Goal: Information Seeking & Learning: Learn about a topic

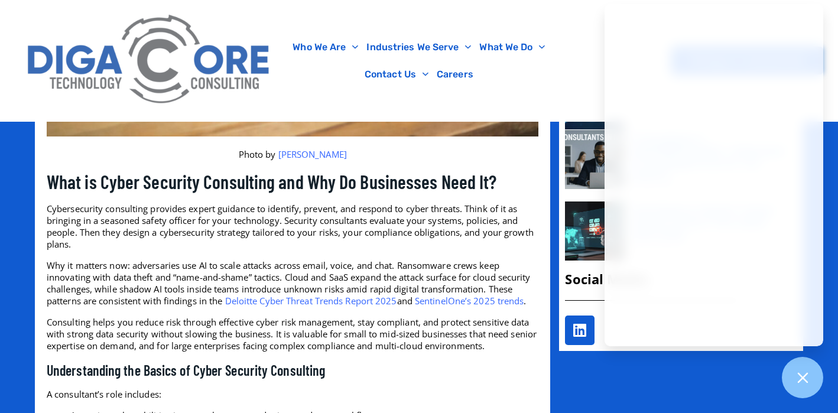
scroll to position [784, 0]
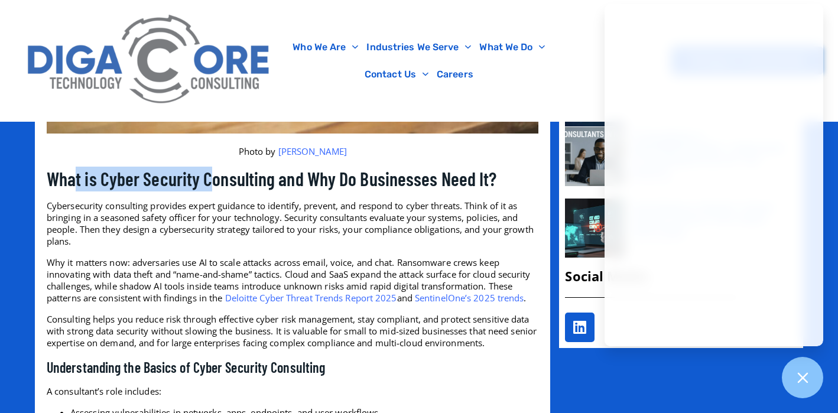
drag, startPoint x: 77, startPoint y: 168, endPoint x: 215, endPoint y: 168, distance: 137.1
click at [213, 168] on h2 "What is Cyber Security Consulting and Why Do Businesses Need It?" at bounding box center [293, 179] width 492 height 25
click at [215, 168] on h2 "What is Cyber Security Consulting and Why Do Businesses Need It?" at bounding box center [293, 179] width 492 height 25
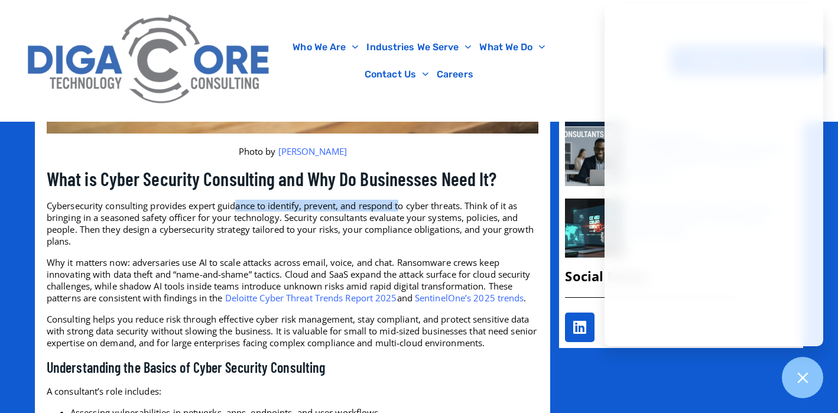
drag, startPoint x: 239, startPoint y: 196, endPoint x: 411, endPoint y: 196, distance: 172.0
click at [410, 200] on span "Cybersecurity consulting provides expert guidance to identify, prevent, and res…" at bounding box center [290, 223] width 487 height 47
click at [330, 200] on span "Cybersecurity consulting provides expert guidance to identify, prevent, and res…" at bounding box center [290, 223] width 487 height 47
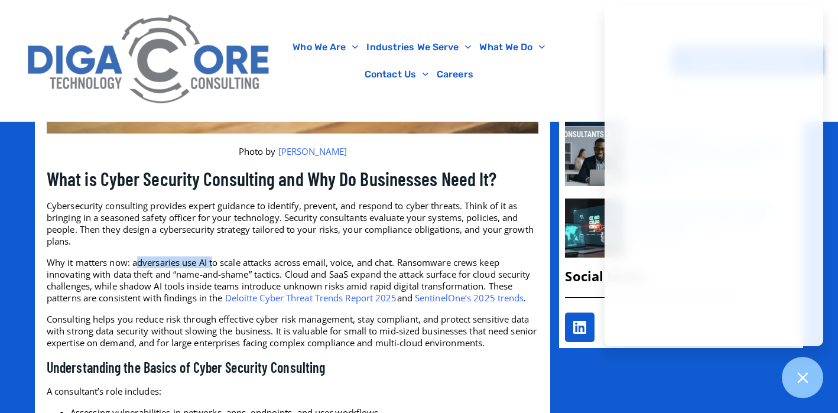
drag, startPoint x: 139, startPoint y: 249, endPoint x: 216, endPoint y: 249, distance: 76.2
click at [216, 257] on span "Why it matters now: adversaries use AI to scale attacks across email, voice, an…" at bounding box center [289, 280] width 484 height 47
drag, startPoint x: 184, startPoint y: 254, endPoint x: 348, endPoint y: 254, distance: 163.1
click at [348, 257] on span "Why it matters now: adversaries use AI to scale attacks across email, voice, an…" at bounding box center [289, 280] width 484 height 47
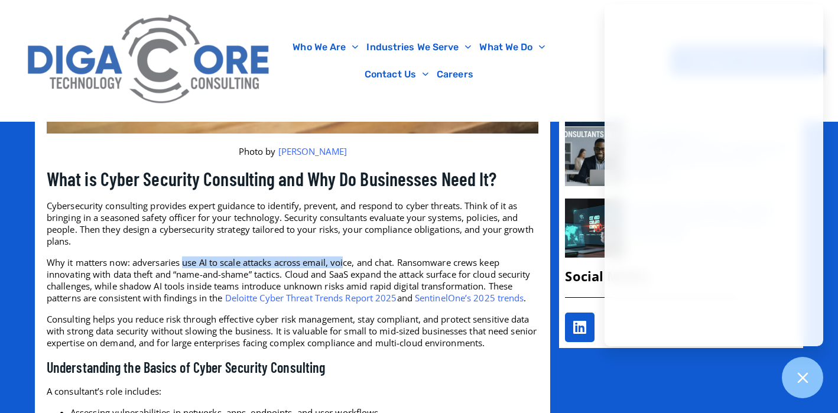
click at [348, 257] on span "Why it matters now: adversaries use AI to scale attacks across email, voice, an…" at bounding box center [289, 280] width 484 height 47
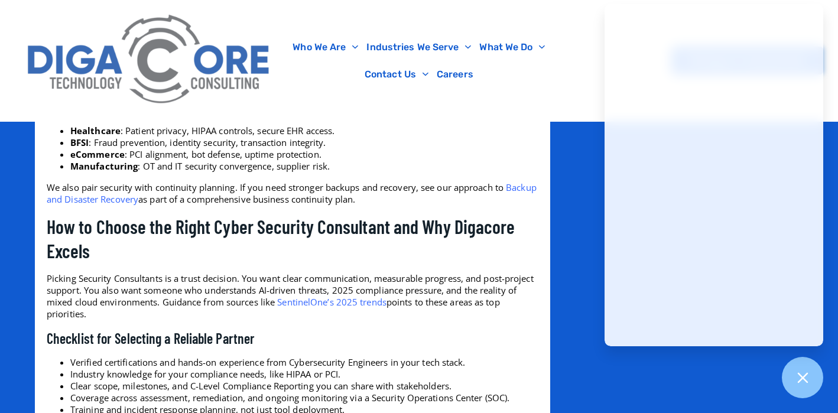
scroll to position [2347, 0]
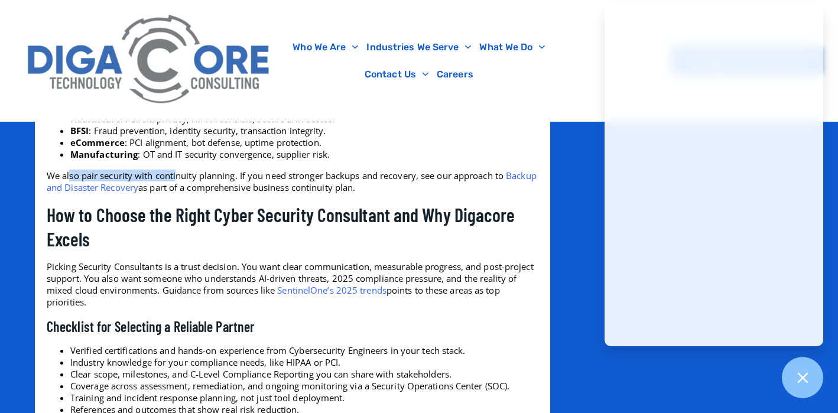
drag, startPoint x: 71, startPoint y: 177, endPoint x: 179, endPoint y: 177, distance: 107.6
click at [178, 177] on span "We also pair security with continuity planning. If you need stronger backups an…" at bounding box center [275, 176] width 457 height 12
click at [179, 177] on span "We also pair security with continuity planning. If you need stronger backups an…" at bounding box center [275, 176] width 457 height 12
drag, startPoint x: 170, startPoint y: 177, endPoint x: 244, endPoint y: 177, distance: 73.9
click at [244, 177] on span "We also pair security with continuity planning. If you need stronger backups an…" at bounding box center [275, 176] width 457 height 12
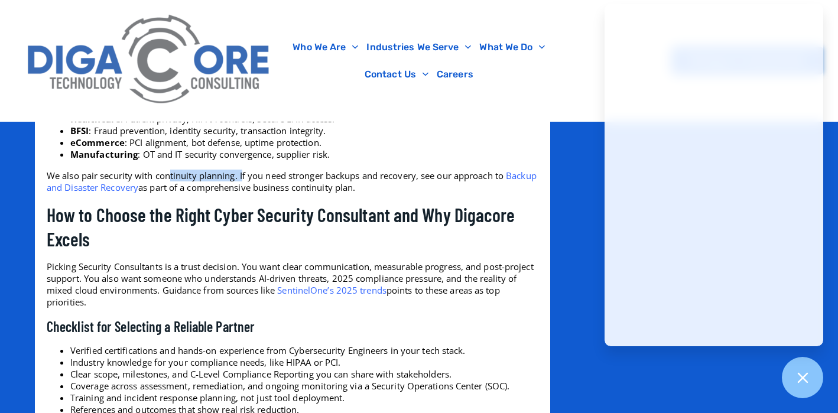
click at [244, 177] on span "We also pair security with continuity planning. If you need stronger backups an…" at bounding box center [275, 176] width 457 height 12
drag, startPoint x: 244, startPoint y: 177, endPoint x: 360, endPoint y: 177, distance: 116.4
click at [359, 177] on span "We also pair security with continuity planning. If you need stronger backups an…" at bounding box center [275, 176] width 457 height 12
click at [360, 177] on span "We also pair security with continuity planning. If you need stronger backups an…" at bounding box center [275, 176] width 457 height 12
drag, startPoint x: 193, startPoint y: 192, endPoint x: 345, endPoint y: 192, distance: 151.3
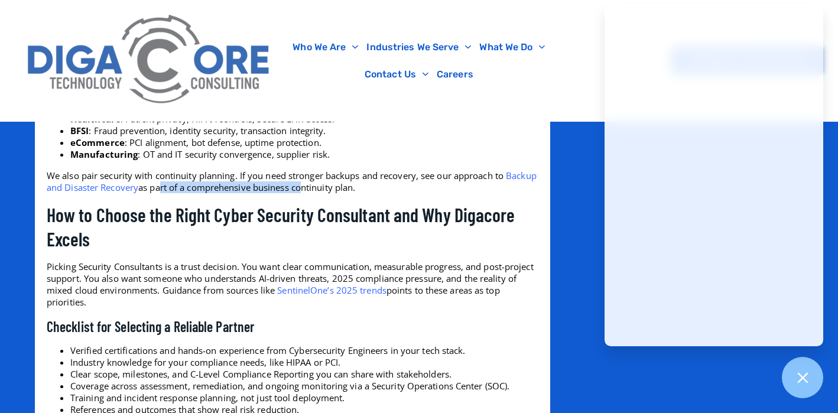
click at [344, 192] on span "as part of a comprehensive business continuity plan." at bounding box center [246, 187] width 217 height 12
click at [345, 192] on span "as part of a comprehensive business continuity plan." at bounding box center [246, 187] width 217 height 12
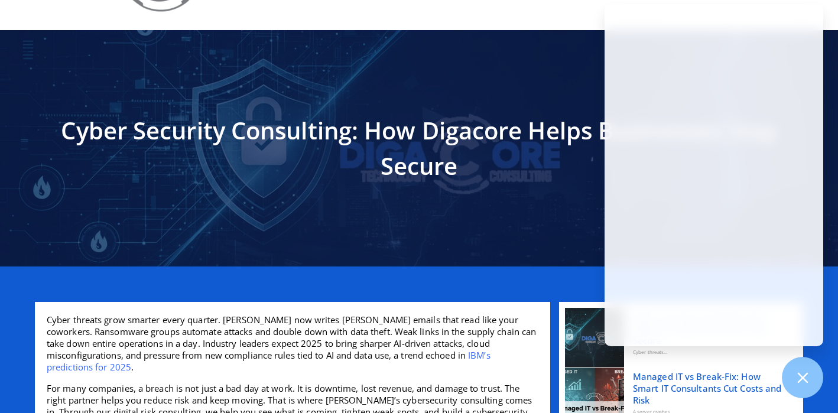
scroll to position [0, 0]
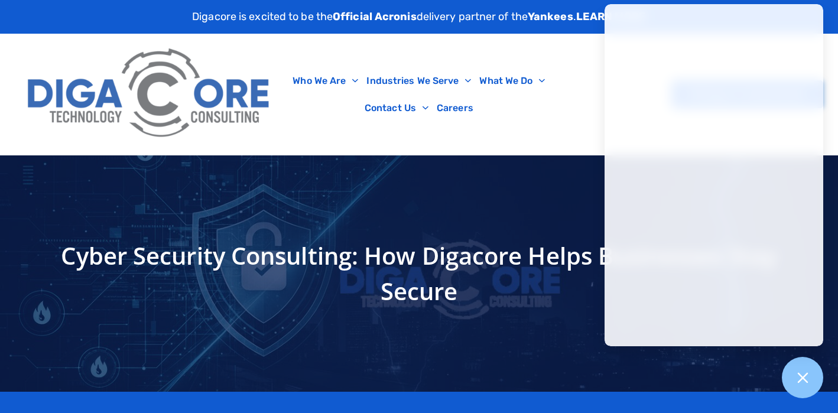
click at [203, 96] on img at bounding box center [150, 94] width 258 height 109
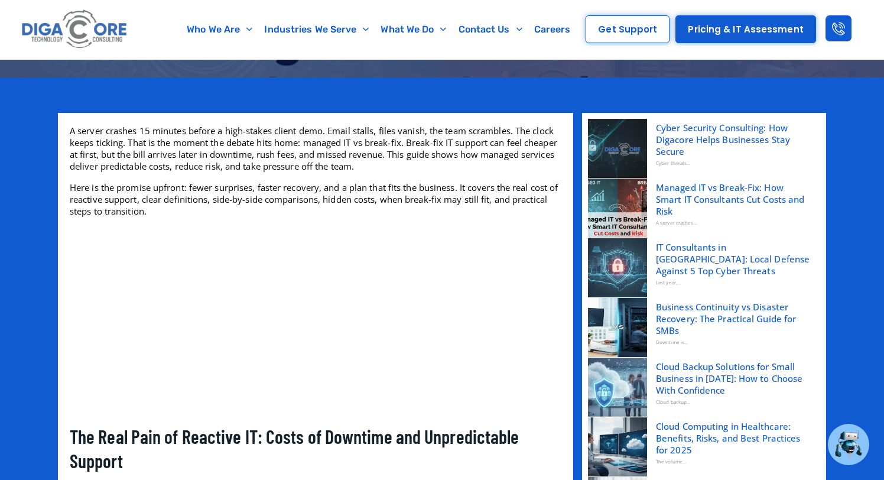
scroll to position [246, 0]
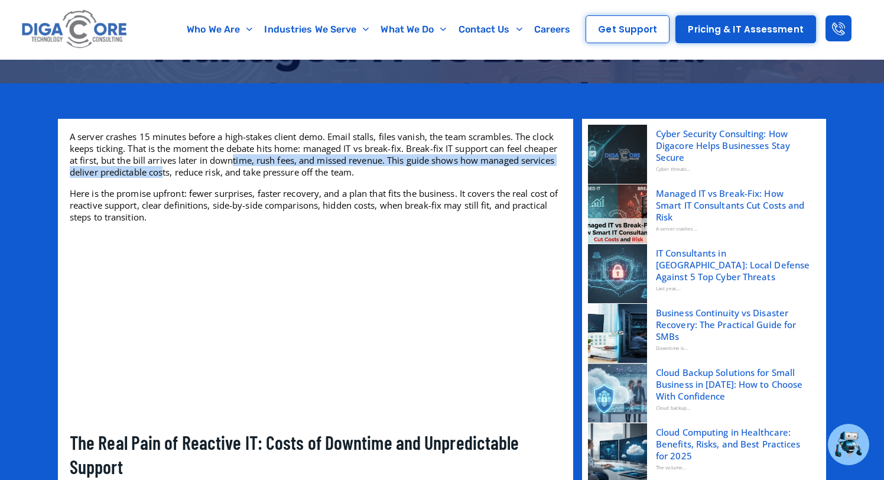
drag, startPoint x: 200, startPoint y: 168, endPoint x: 275, endPoint y: 158, distance: 75.8
click at [275, 158] on p "A server crashes 15 minutes before a high-stakes client demo. Email stalls, fil…" at bounding box center [316, 154] width 492 height 47
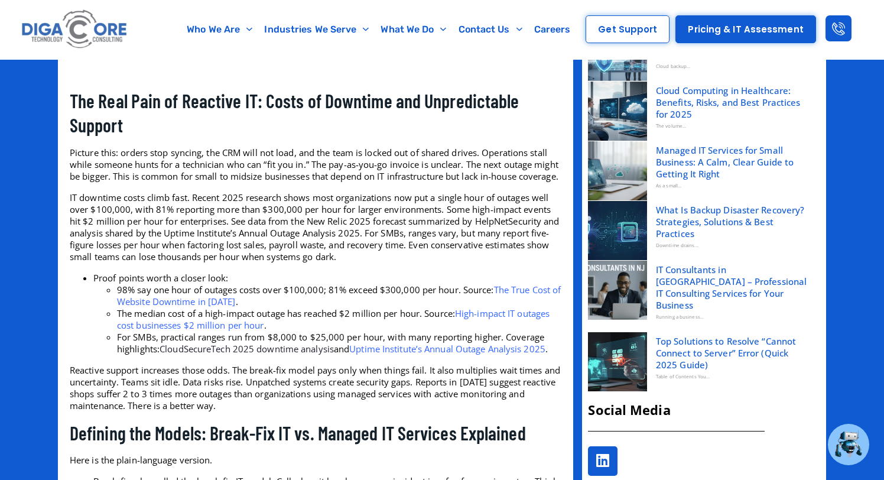
scroll to position [449, 0]
